Goal: Find specific page/section: Find specific page/section

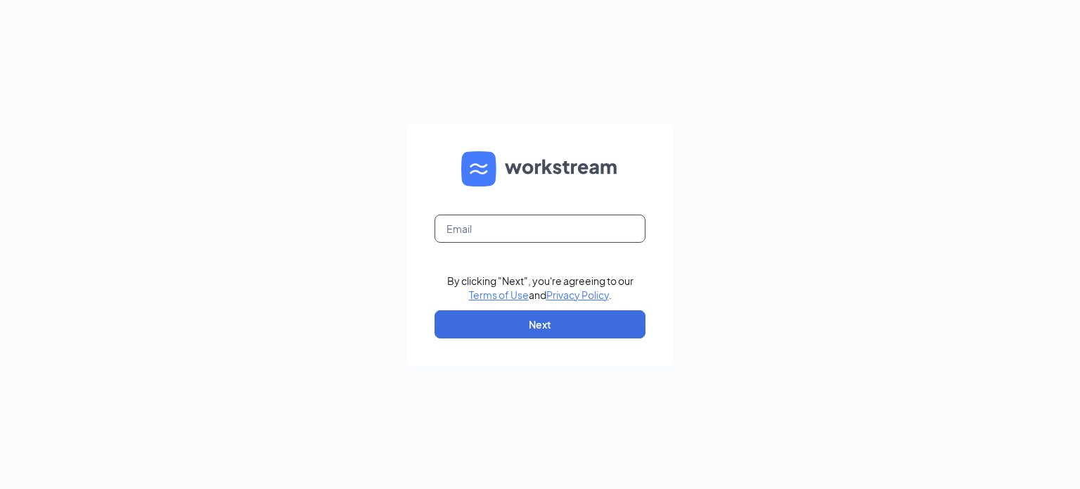
click at [531, 219] on input "text" at bounding box center [539, 228] width 211 height 28
type input "patdespars@paulsacehardware.com"
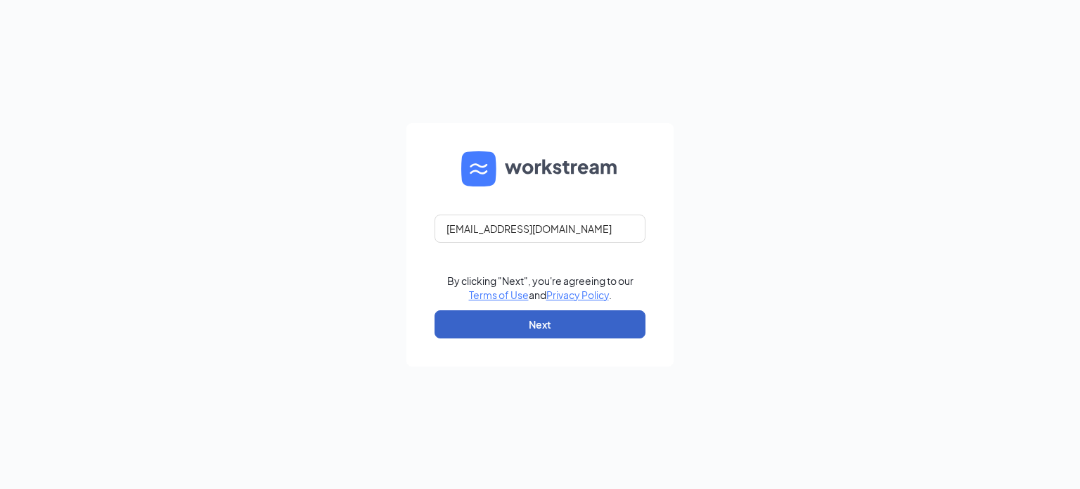
click at [537, 311] on button "Next" at bounding box center [539, 324] width 211 height 28
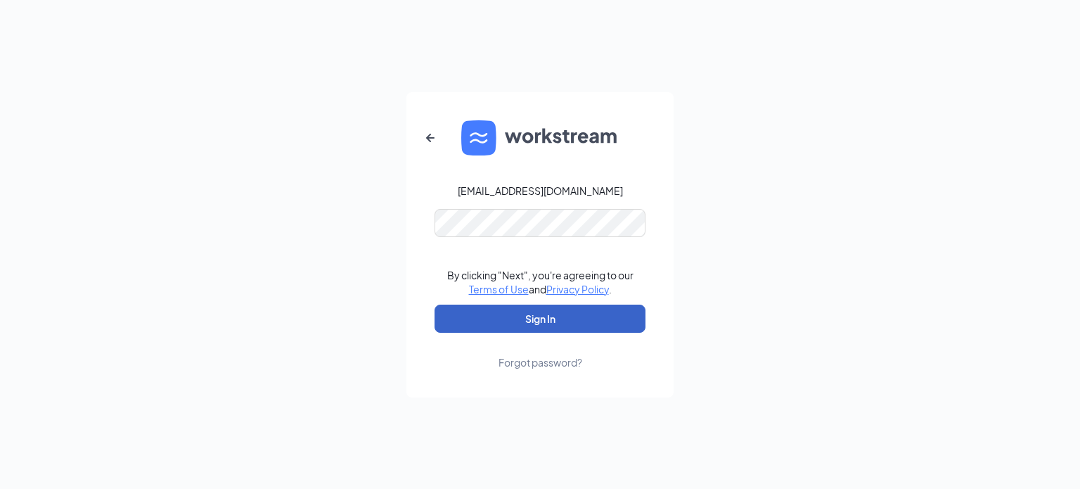
click at [482, 307] on button "Sign In" at bounding box center [539, 318] width 211 height 28
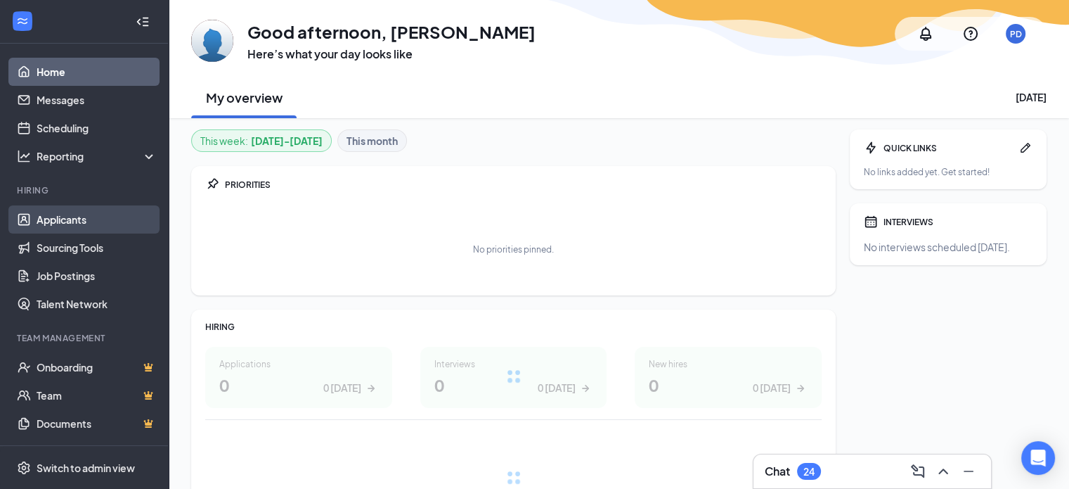
click at [37, 213] on link "Applicants" at bounding box center [97, 219] width 120 height 28
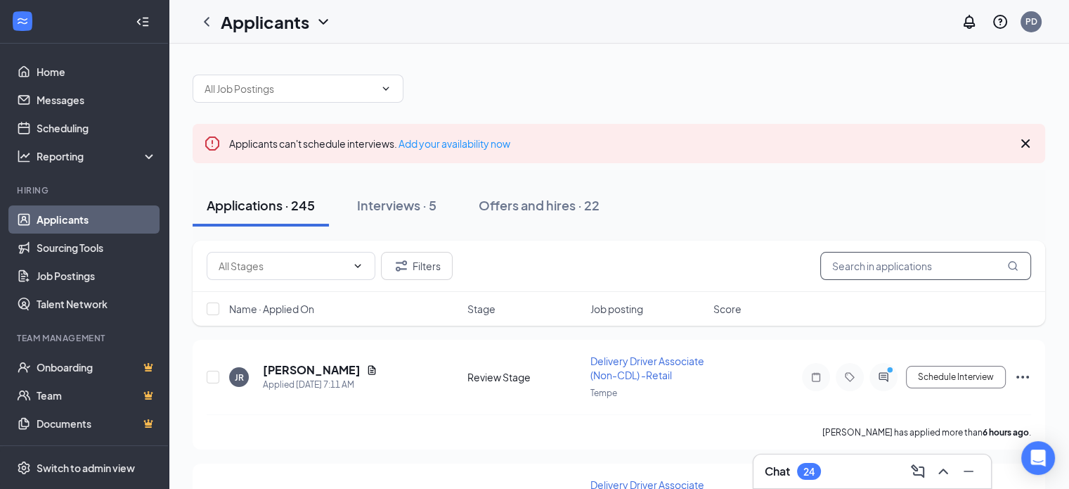
click at [895, 278] on input "text" at bounding box center [925, 266] width 211 height 28
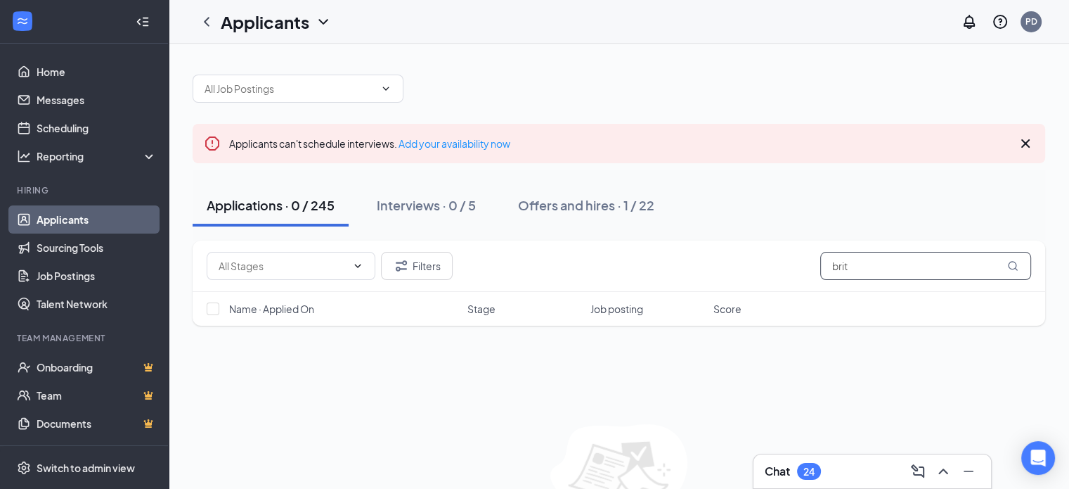
click at [1026, 266] on input "brit" at bounding box center [925, 266] width 211 height 28
type input "brit"
click at [1008, 263] on icon "MagnifyingGlass" at bounding box center [1012, 265] width 11 height 11
click at [1015, 264] on icon "MagnifyingGlass" at bounding box center [1012, 265] width 11 height 11
